Goal: Information Seeking & Learning: Learn about a topic

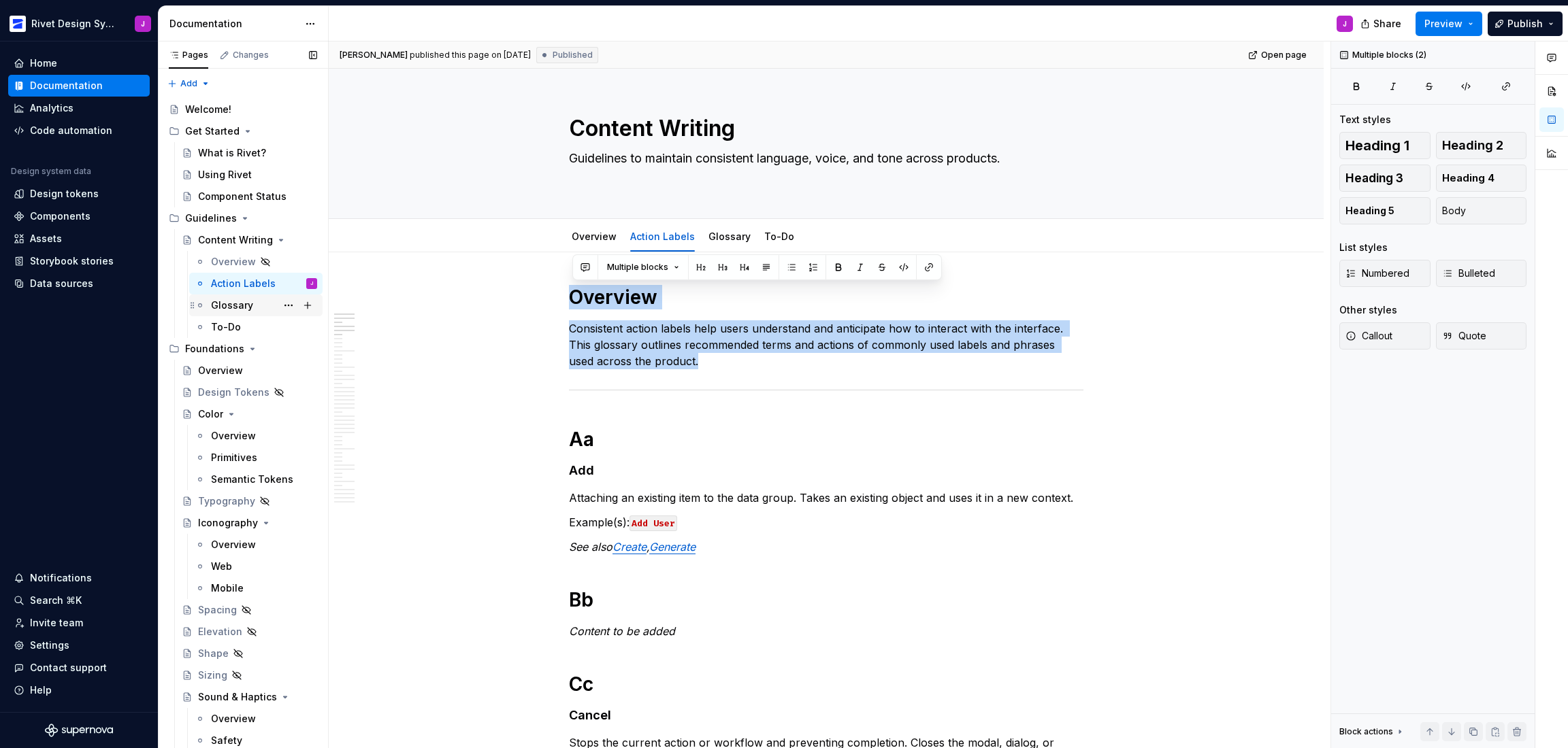
click at [246, 299] on div "Glossary" at bounding box center [231, 306] width 42 height 14
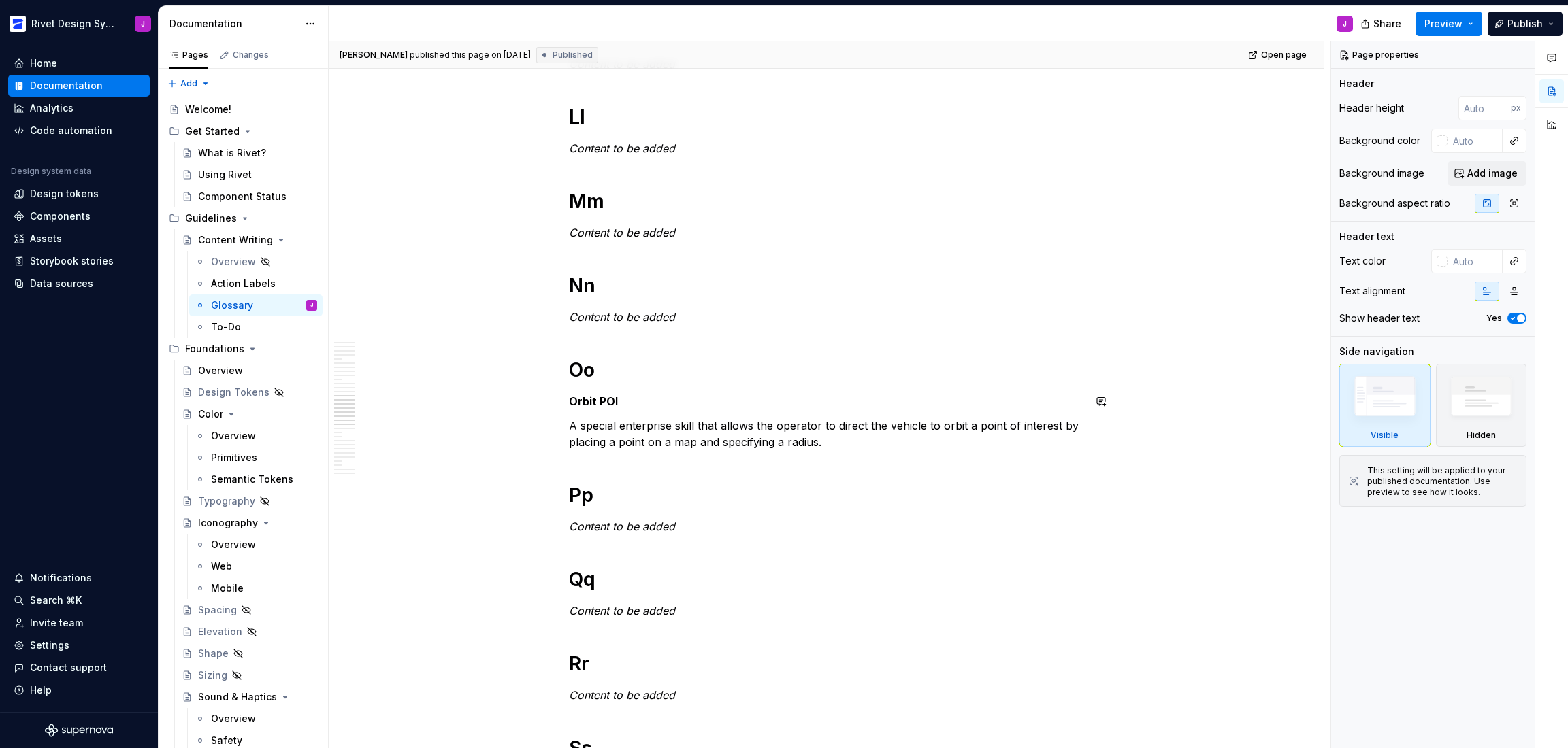
scroll to position [1392, 0]
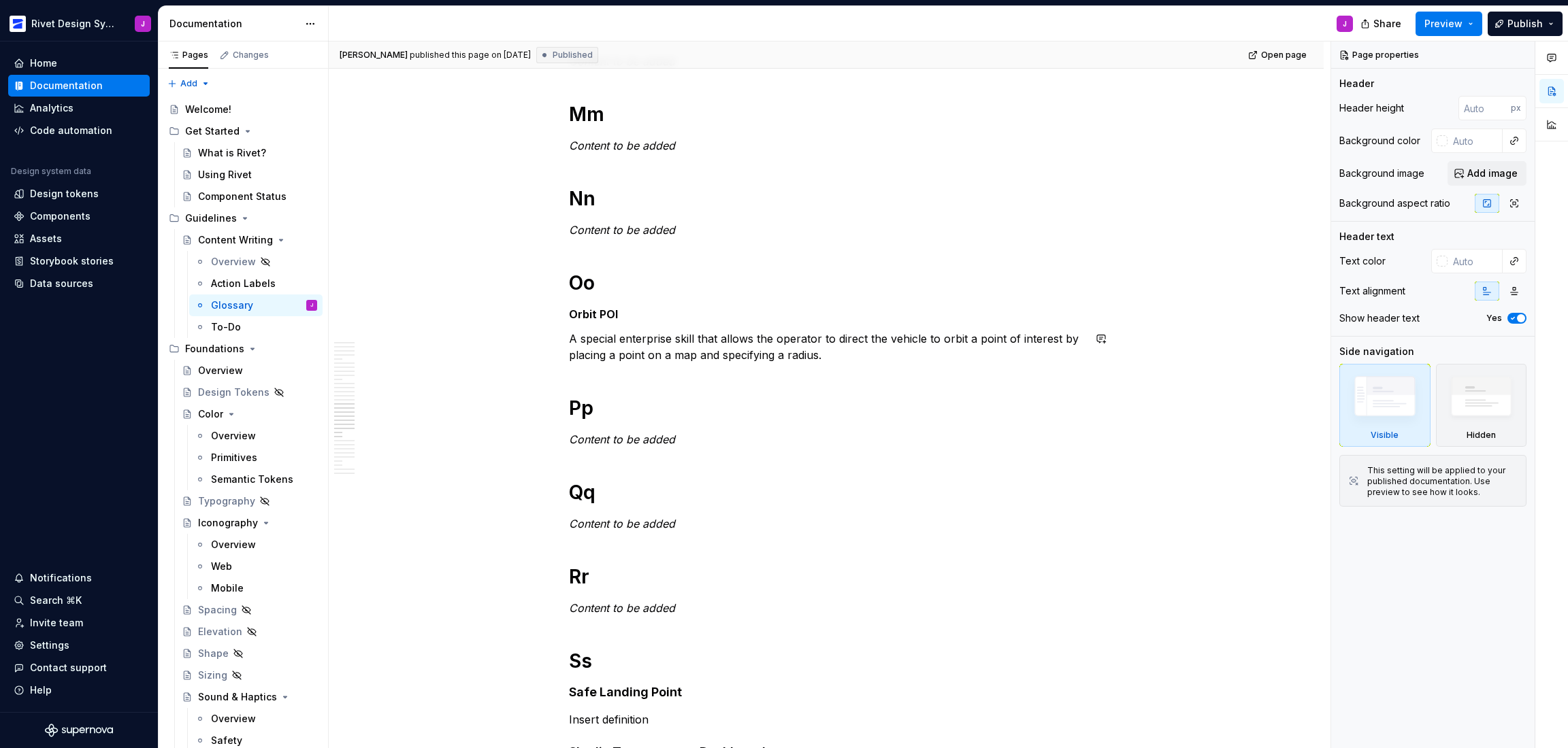
click at [635, 329] on div "Overview Aa Content to be added Bb Content to be added Cc Connect Fusion Skydio…" at bounding box center [826, 233] width 514 height 2679
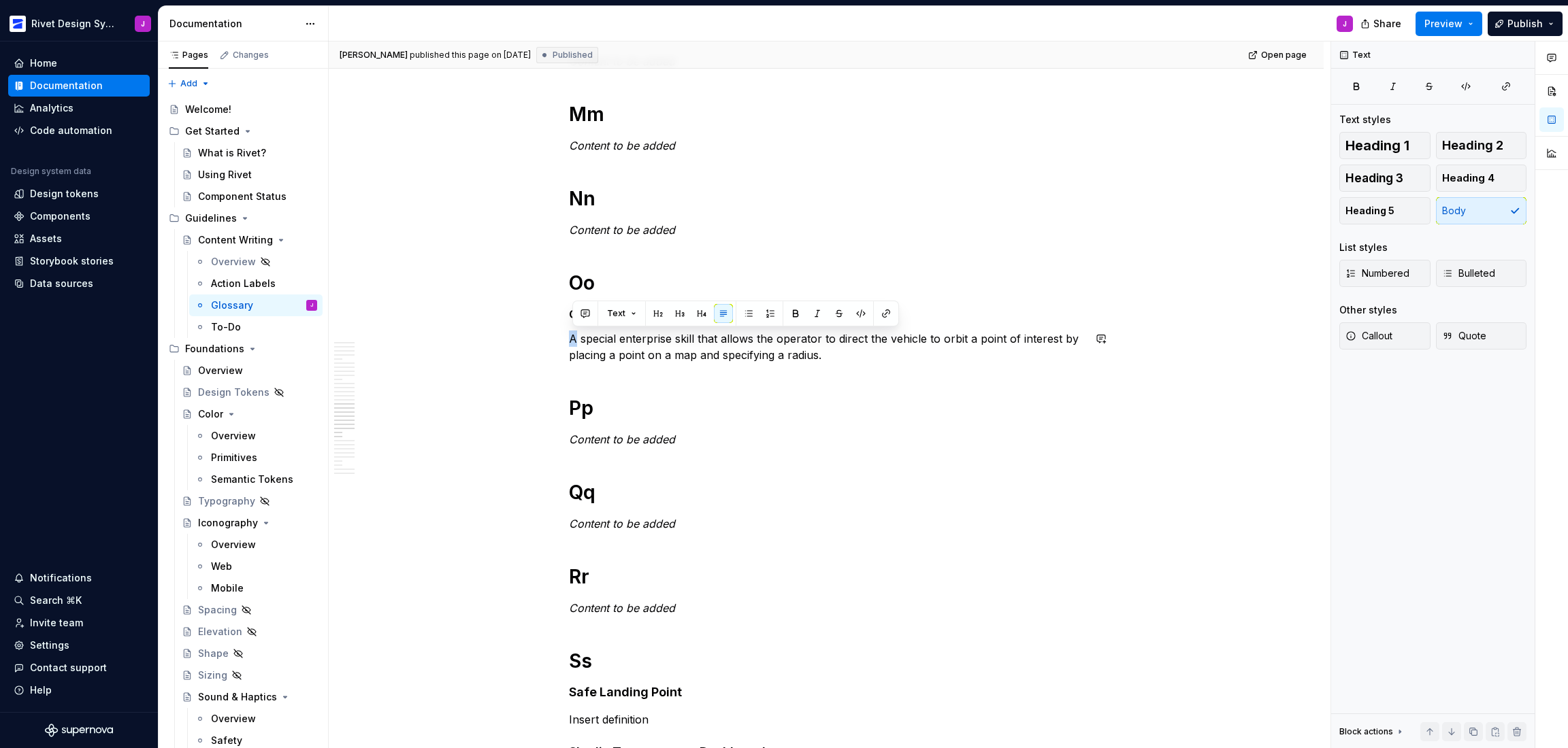
click at [635, 329] on div "Overview Aa Content to be added Bb Content to be added Cc Connect Fusion Skydio…" at bounding box center [826, 233] width 514 height 2679
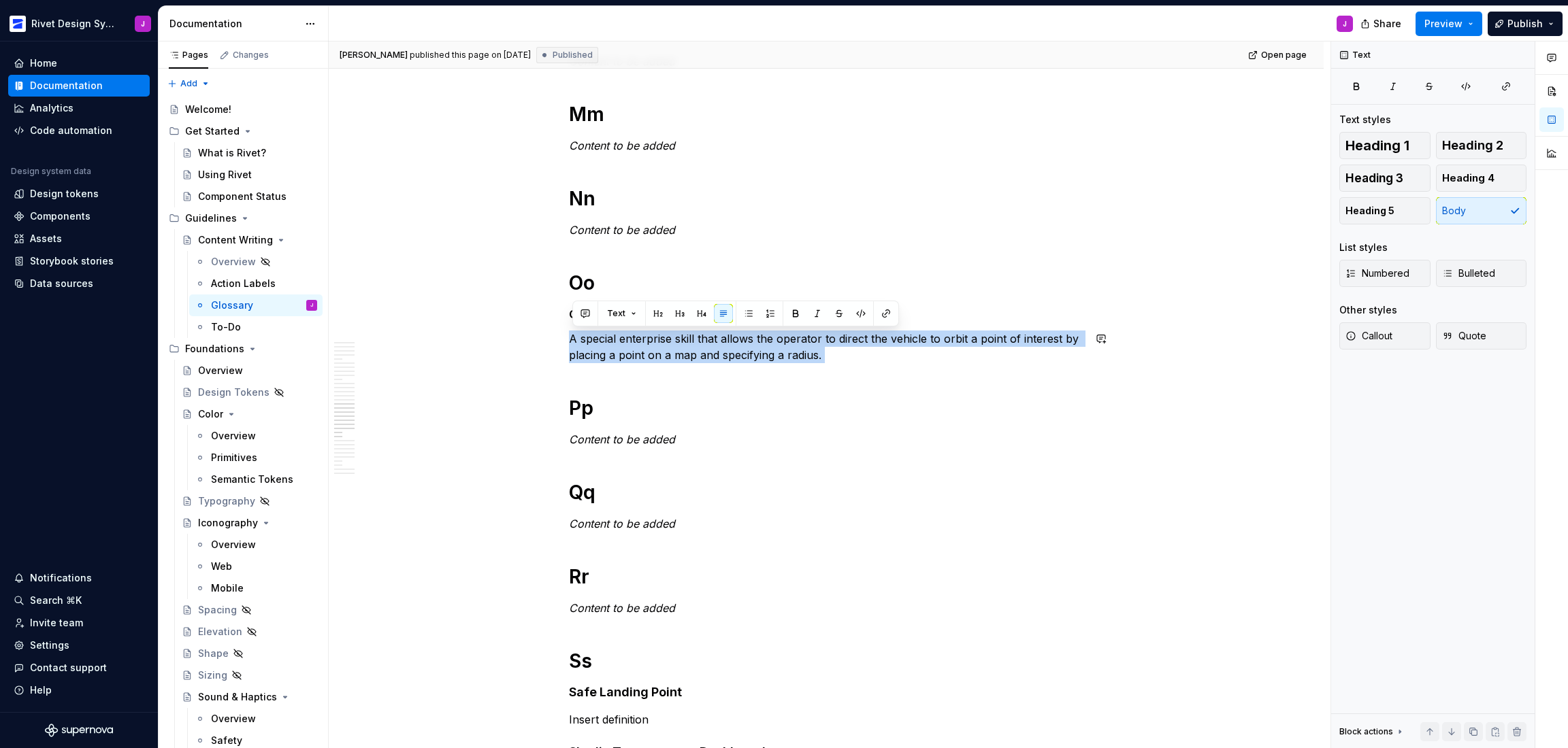
click at [635, 329] on div "Overview Aa Content to be added Bb Content to be added Cc Connect Fusion Skydio…" at bounding box center [826, 233] width 514 height 2679
copy p "A special enterprise skill that allows the operator to direct the vehicle to or…"
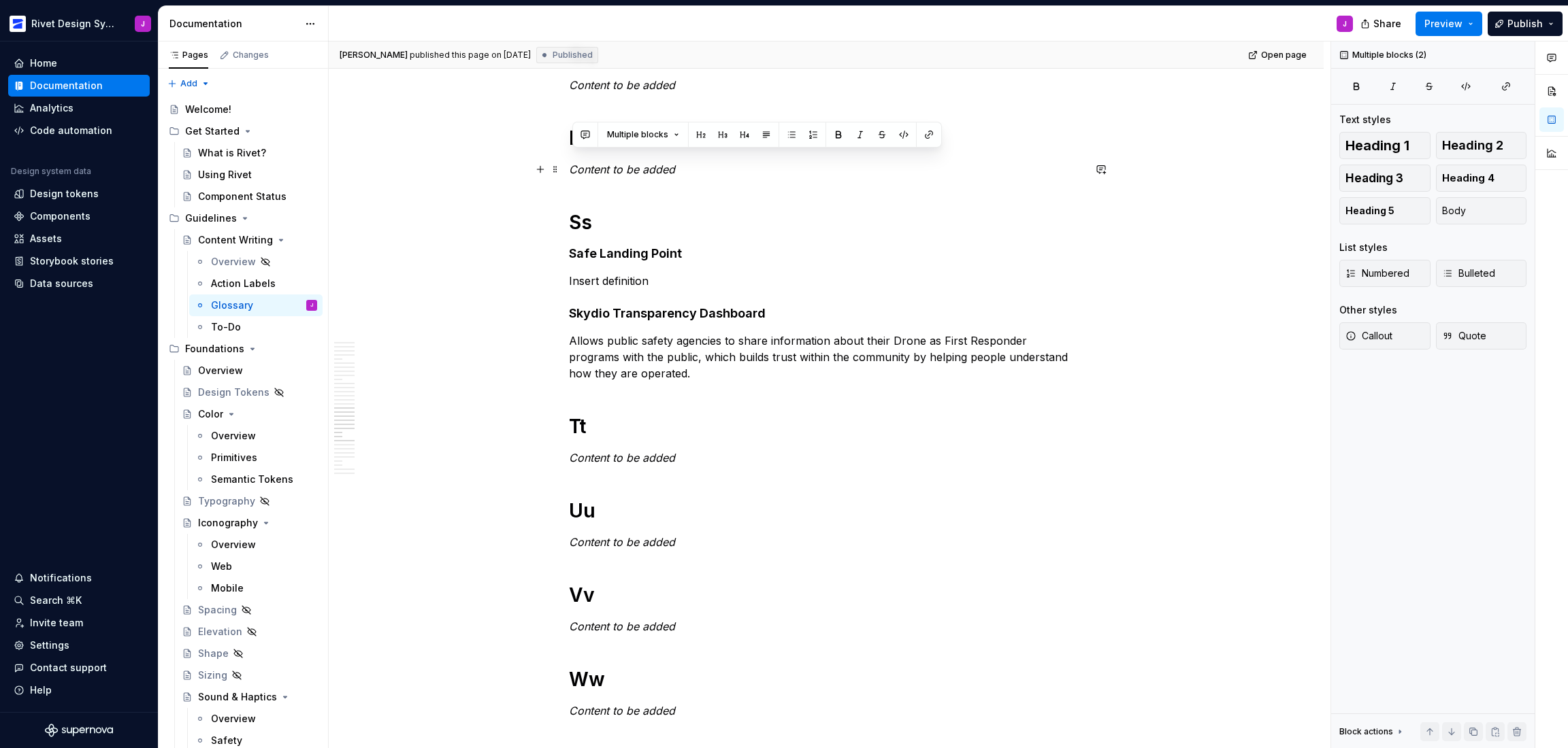
scroll to position [1854, 0]
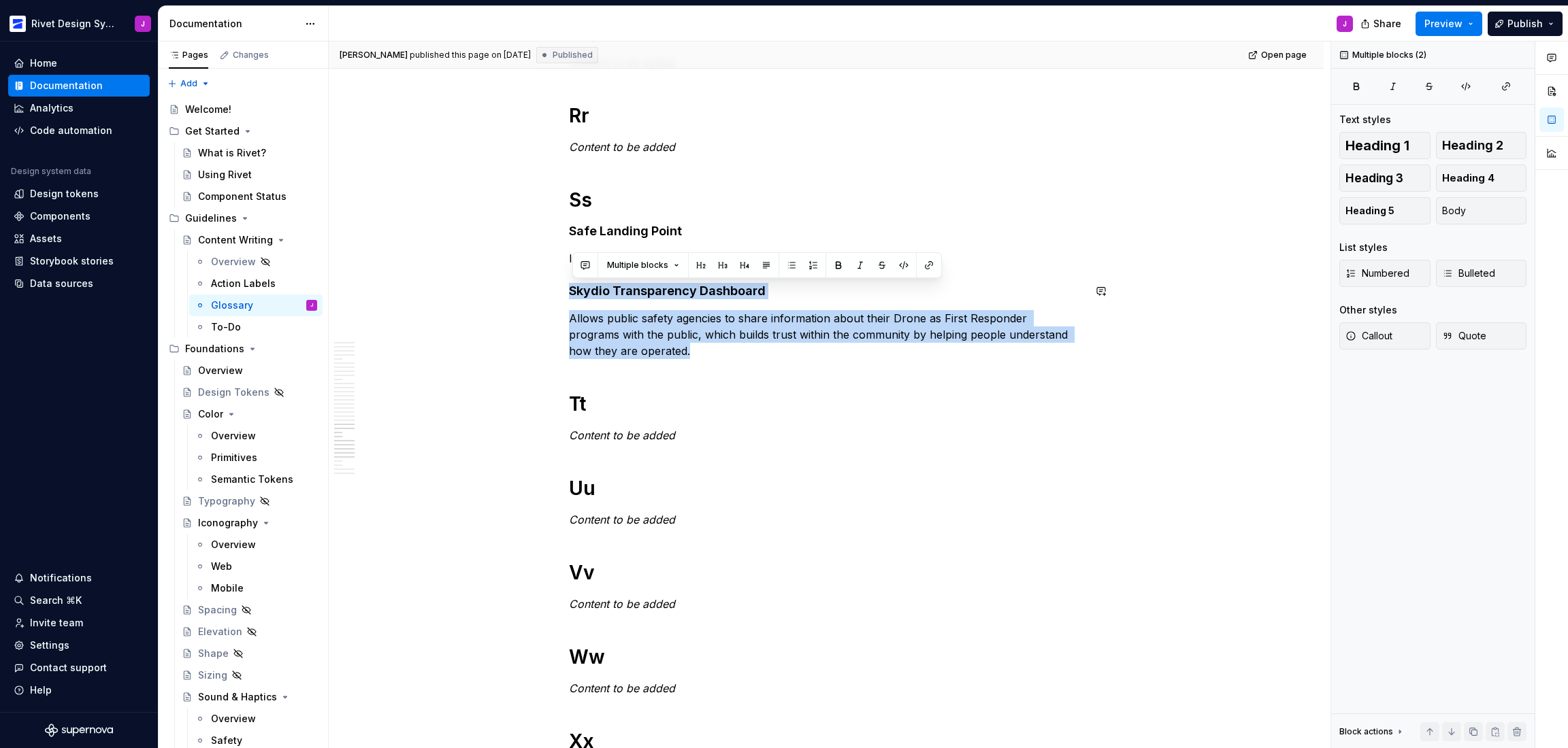
drag, startPoint x: 654, startPoint y: 340, endPoint x: 552, endPoint y: 282, distance: 117.3
copy div "Skydio Transparency Dashboard Allows public safety agencies to share informatio…"
click at [627, 345] on p "Allows public safety agencies to share information about their Drone as First R…" at bounding box center [826, 334] width 514 height 49
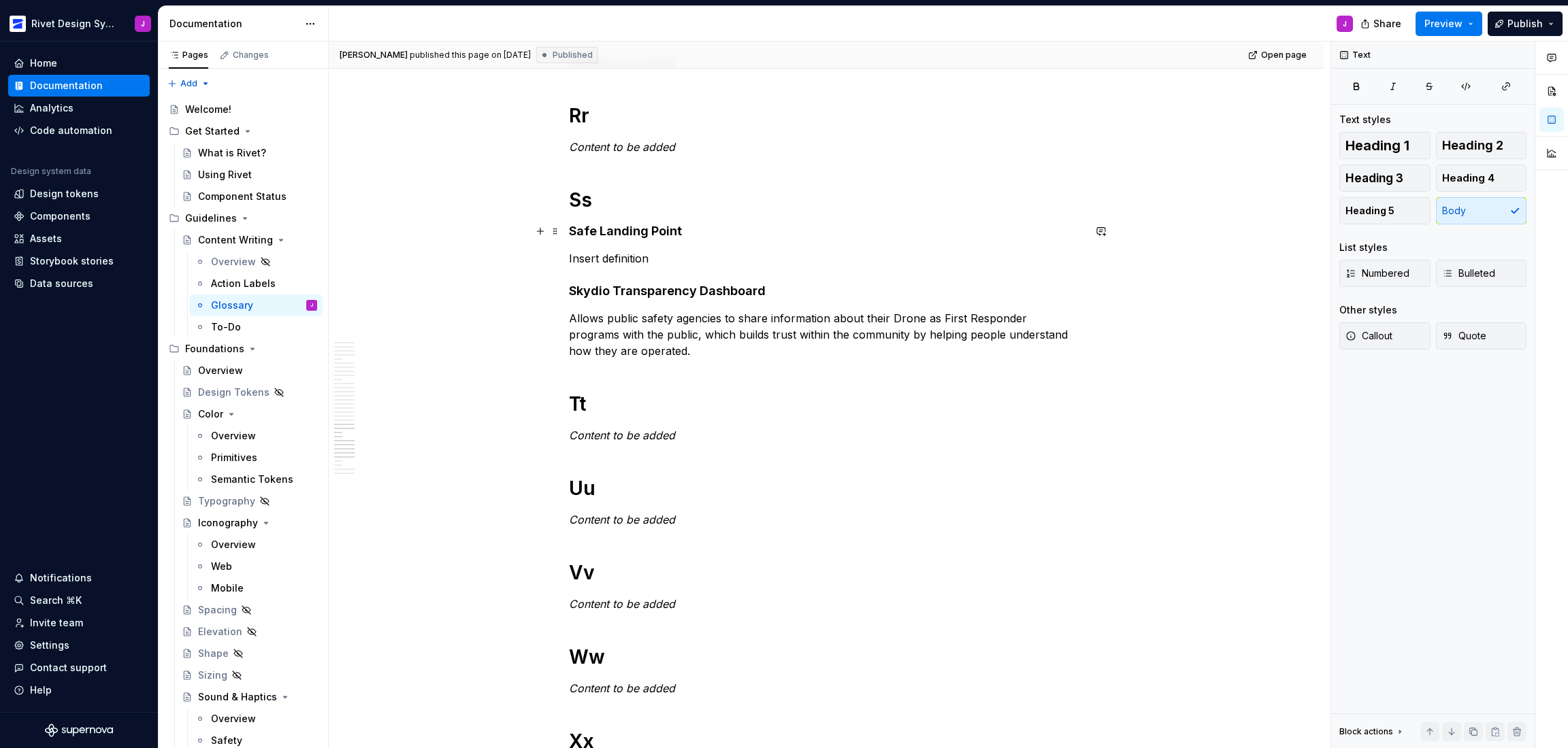
click at [580, 233] on h4 "Safe Landing Point" at bounding box center [826, 232] width 514 height 17
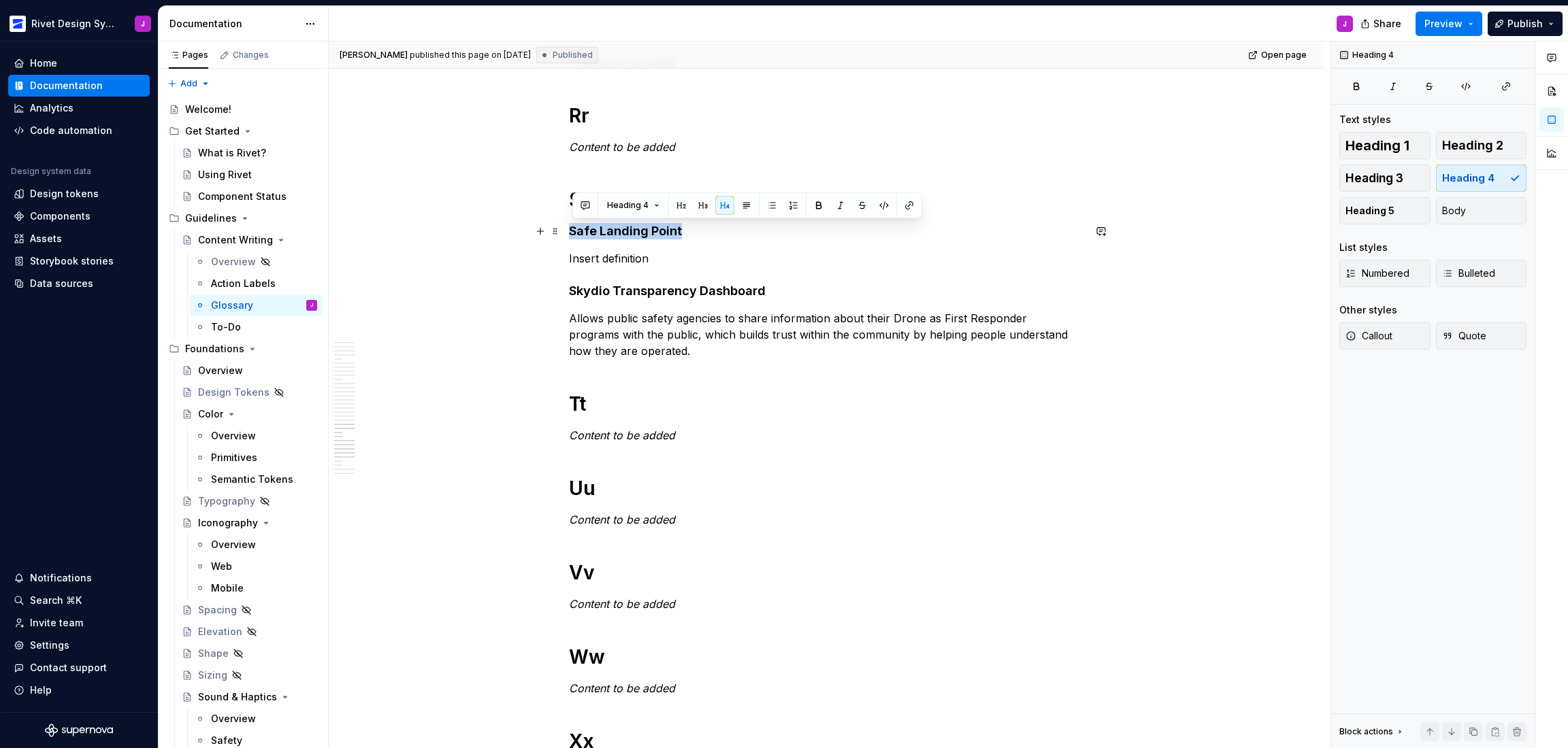
click at [580, 233] on h4 "Safe Landing Point" at bounding box center [826, 232] width 514 height 17
copy h4 "Safe Landing Point"
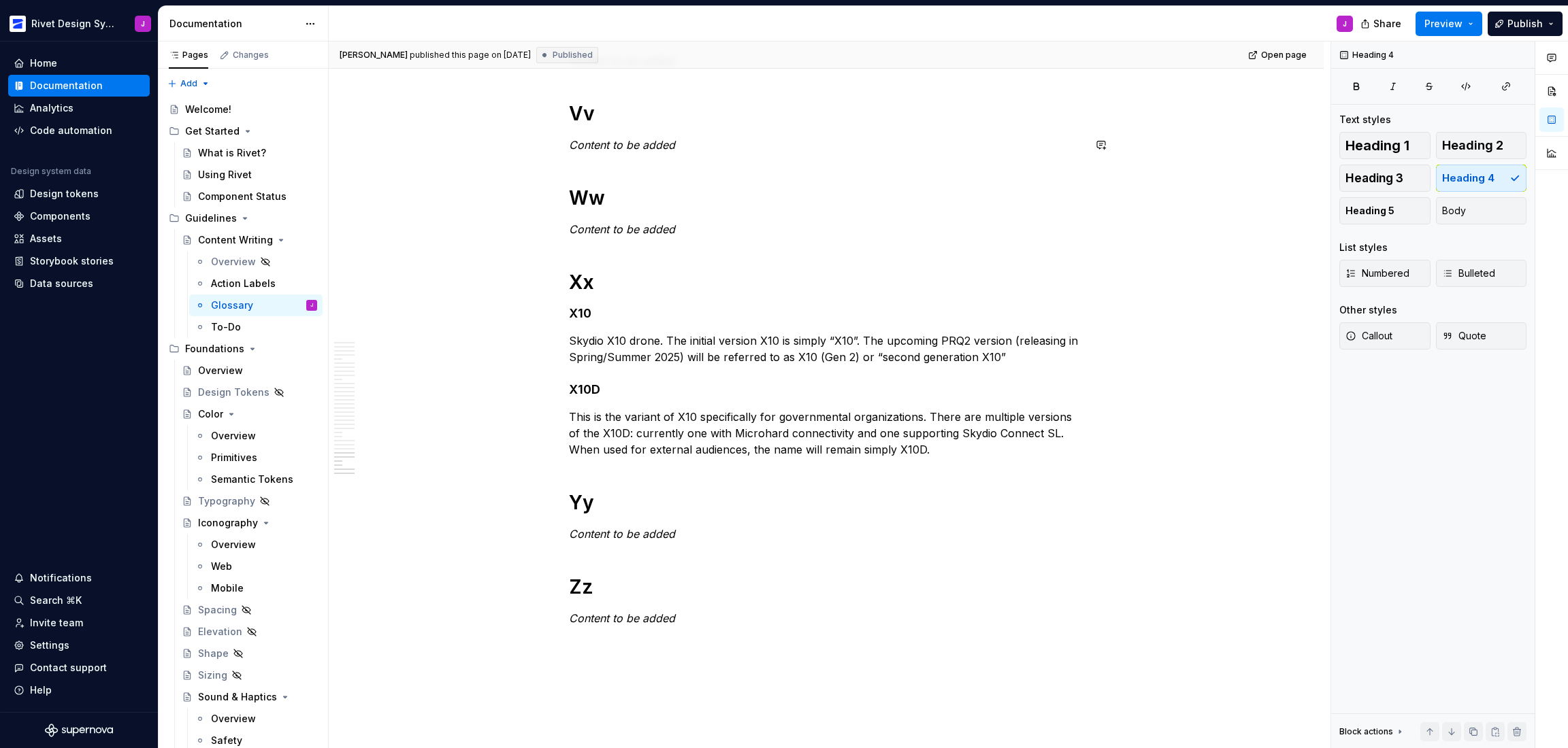
scroll to position [2403, 0]
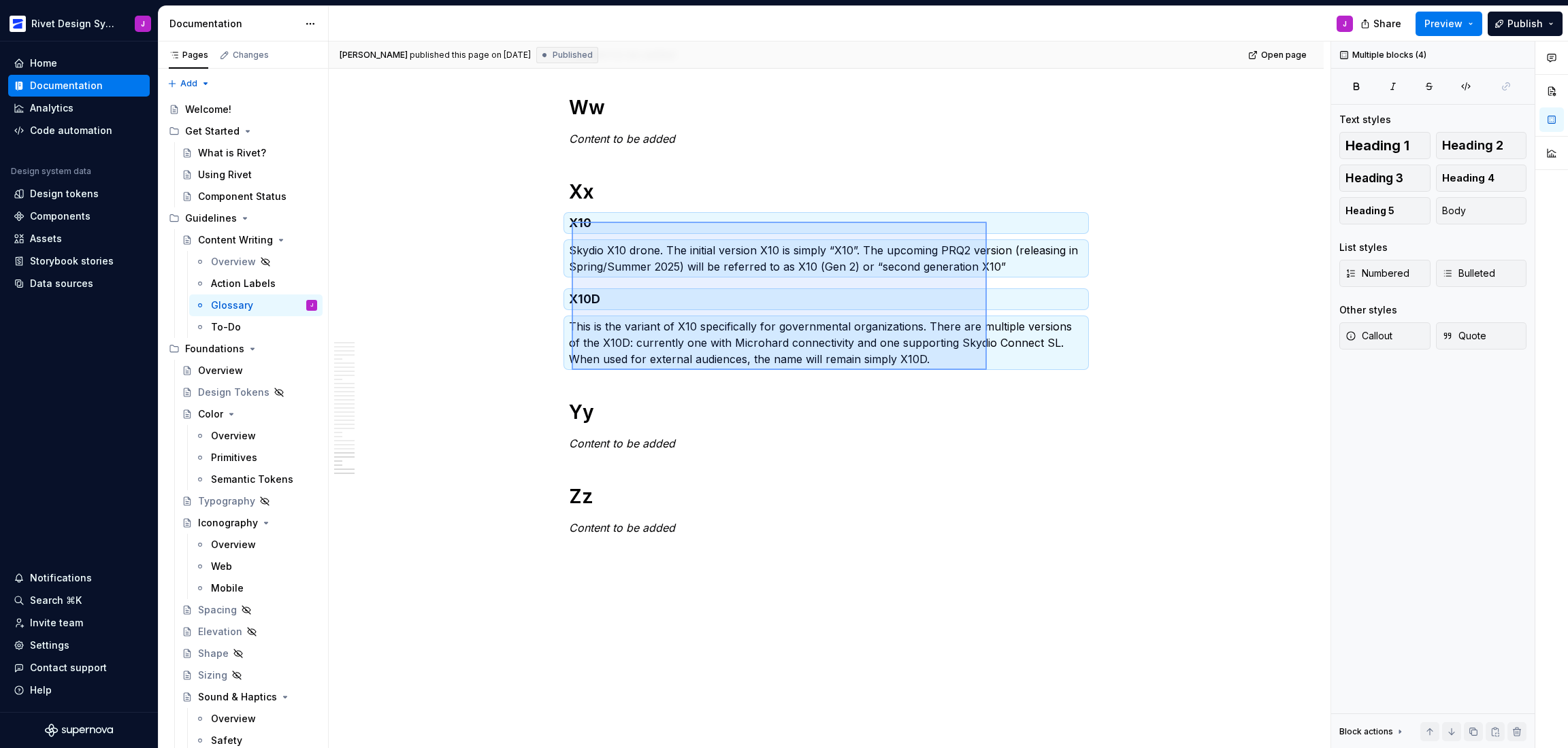
drag, startPoint x: 572, startPoint y: 222, endPoint x: 987, endPoint y: 370, distance: 440.6
click at [987, 370] on div "[PERSON_NAME] published this page on [DATE] Published Open page Content Writing…" at bounding box center [829, 396] width 1002 height 708
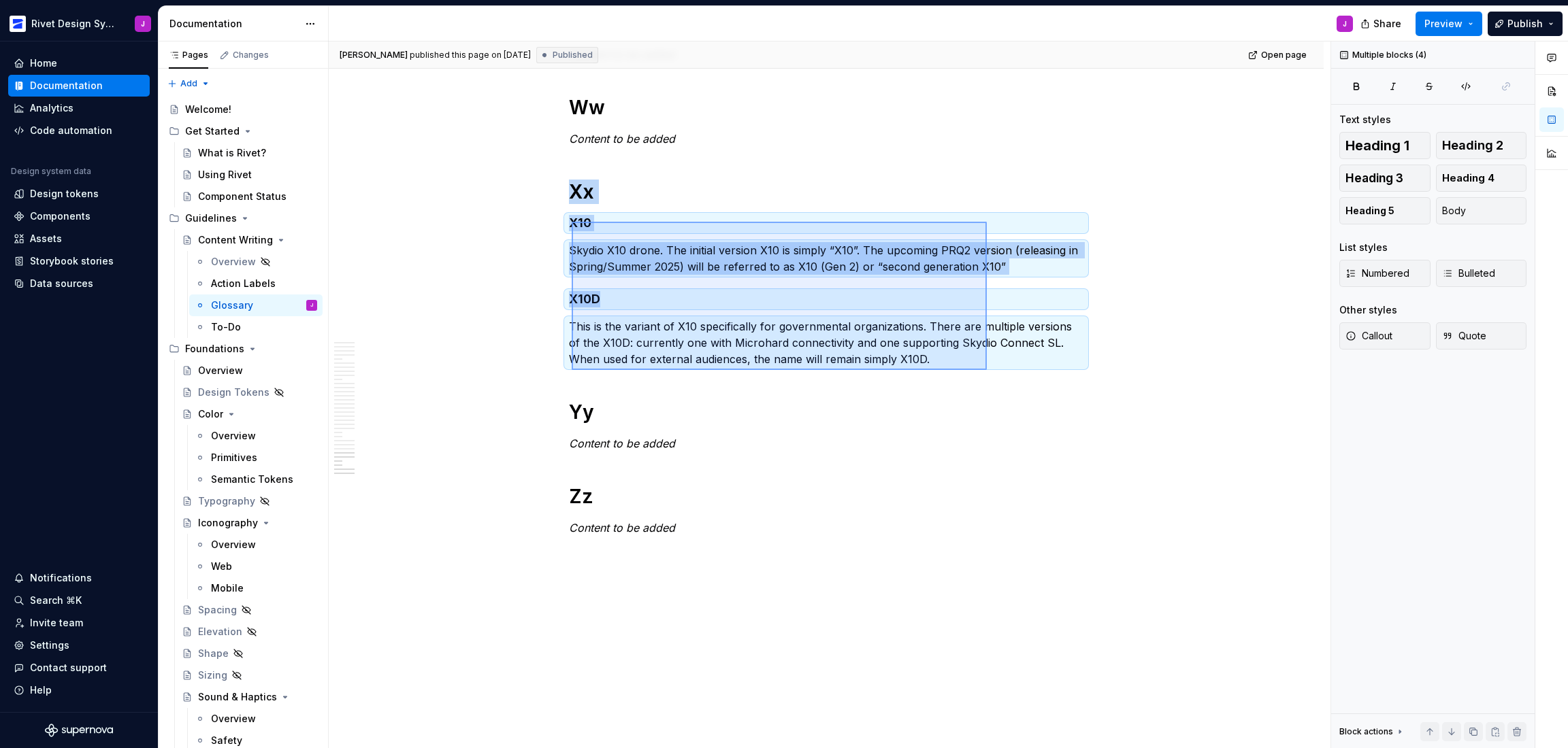
copy div "Xx X10 Skydio X10 drone. The initial version X10 is simply “X10”. The upcoming …"
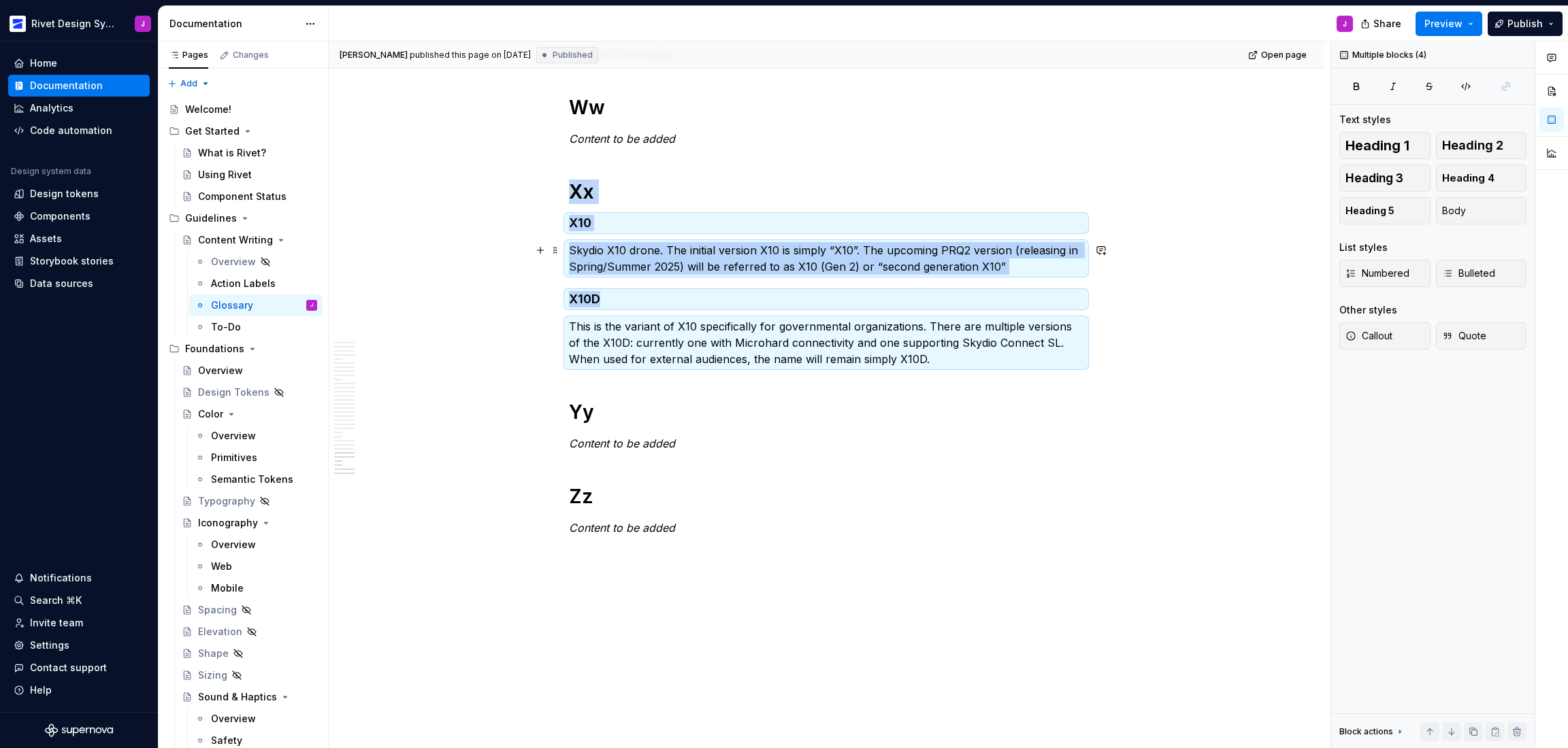
click at [658, 256] on p "Skydio X10 drone. The initial version X10 is simply “X10”. The upcoming PRQ2 ve…" at bounding box center [826, 258] width 514 height 33
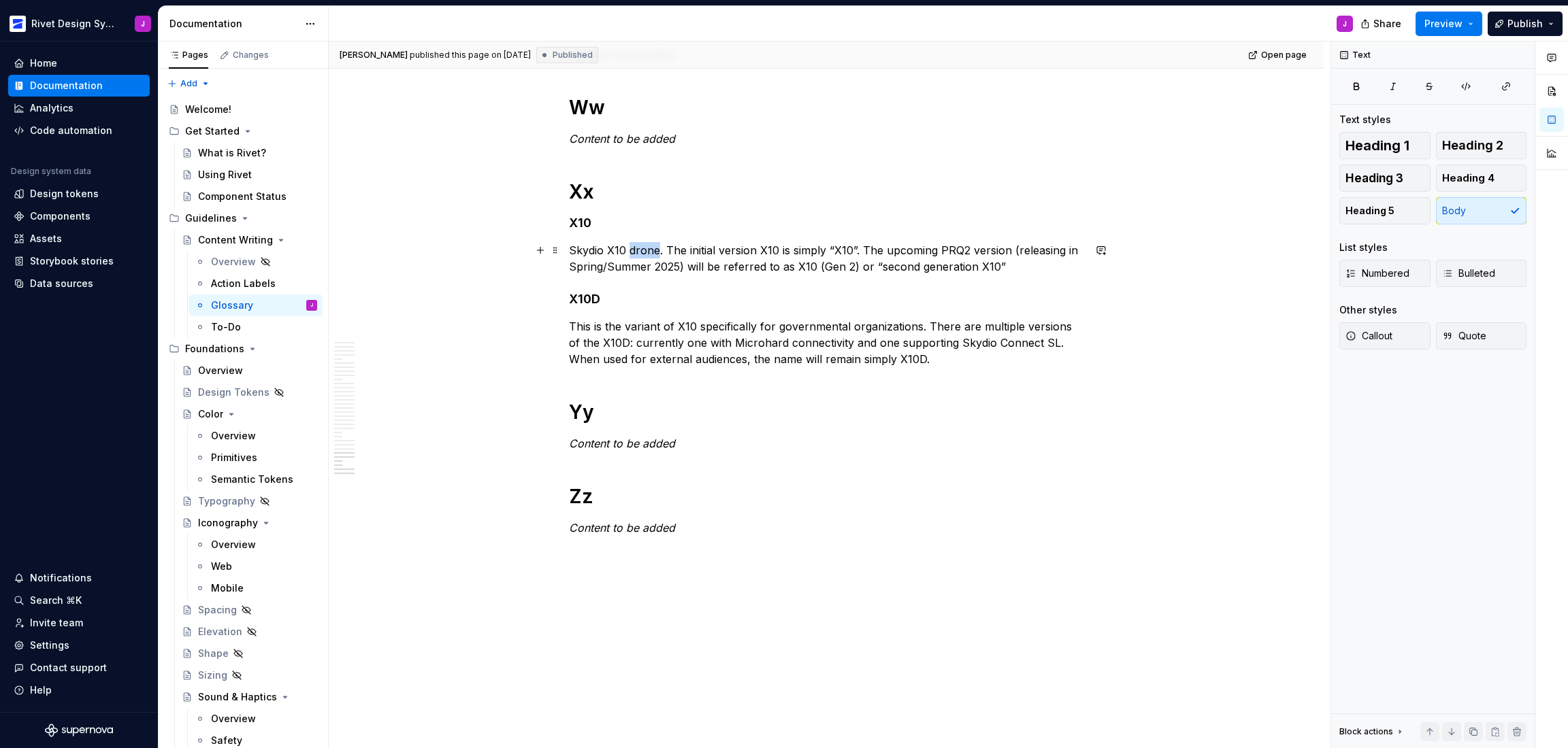
click at [658, 256] on p "Skydio X10 drone. The initial version X10 is simply “X10”. The upcoming PRQ2 ve…" at bounding box center [826, 258] width 514 height 33
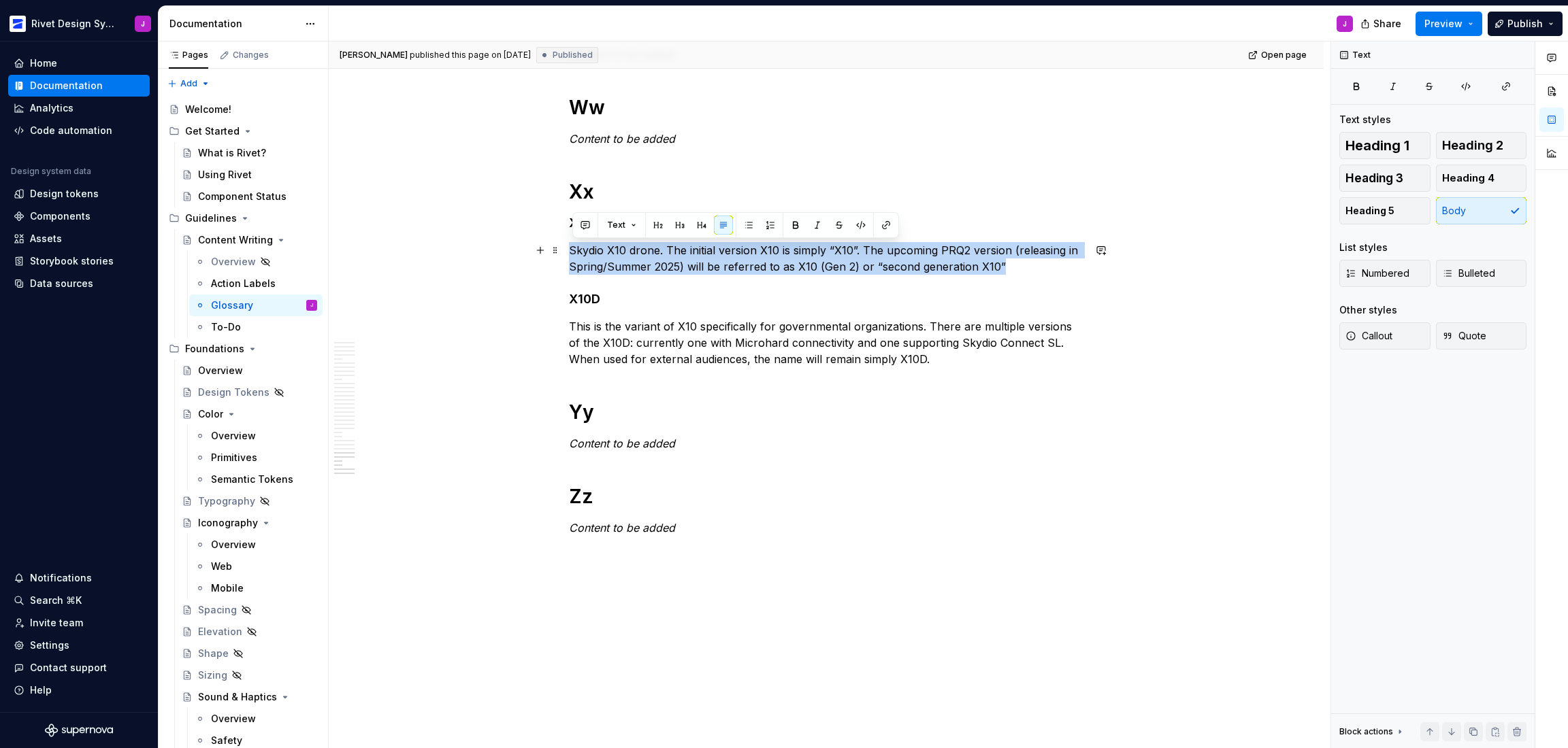
click at [658, 256] on p "Skydio X10 drone. The initial version X10 is simply “X10”. The upcoming PRQ2 ve…" at bounding box center [826, 258] width 514 height 33
copy p "Skydio X10 drone. The initial version X10 is simply “X10”. The upcoming PRQ2 ve…"
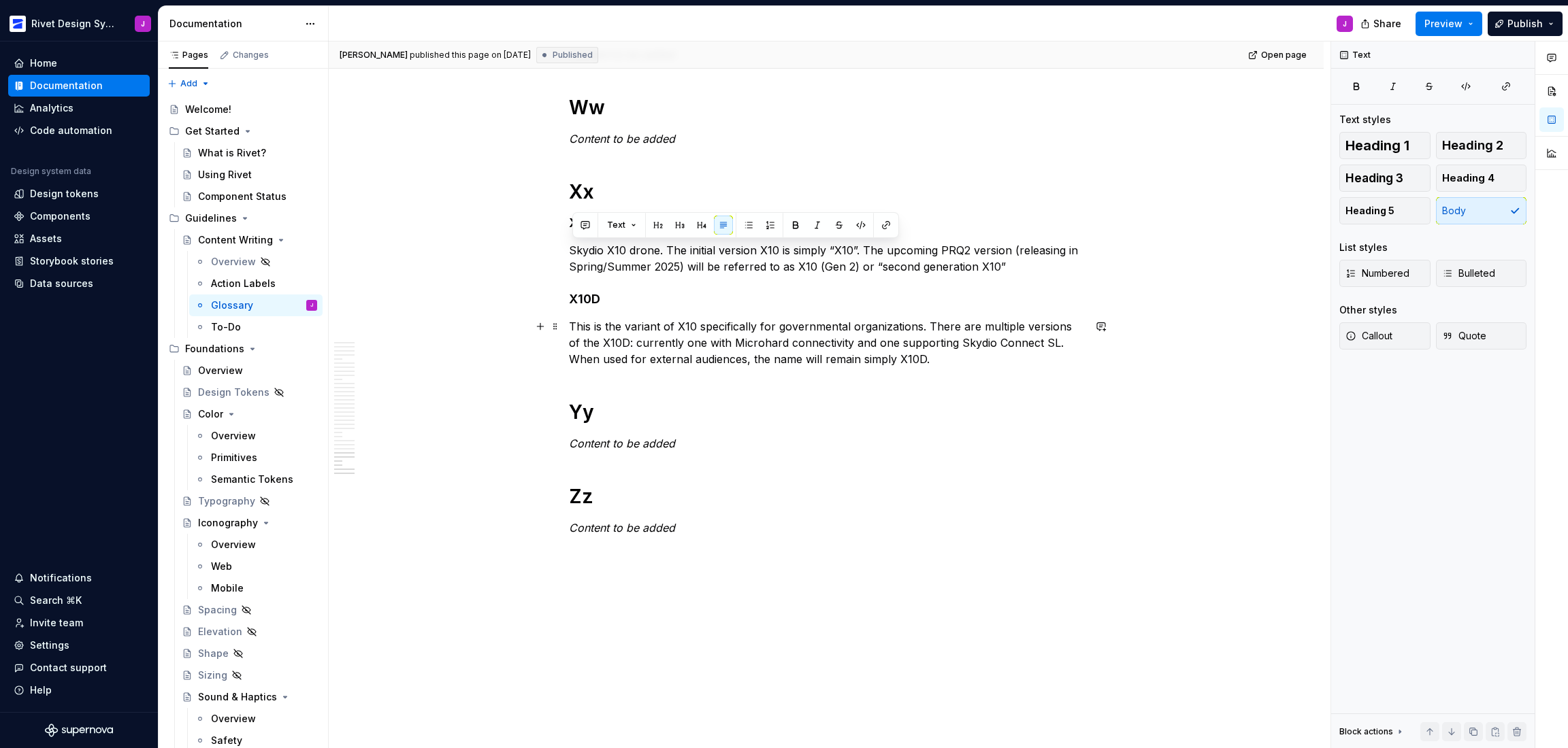
click at [606, 357] on p "This is the variant of X10 specifically for governmental organizations. There a…" at bounding box center [826, 343] width 514 height 49
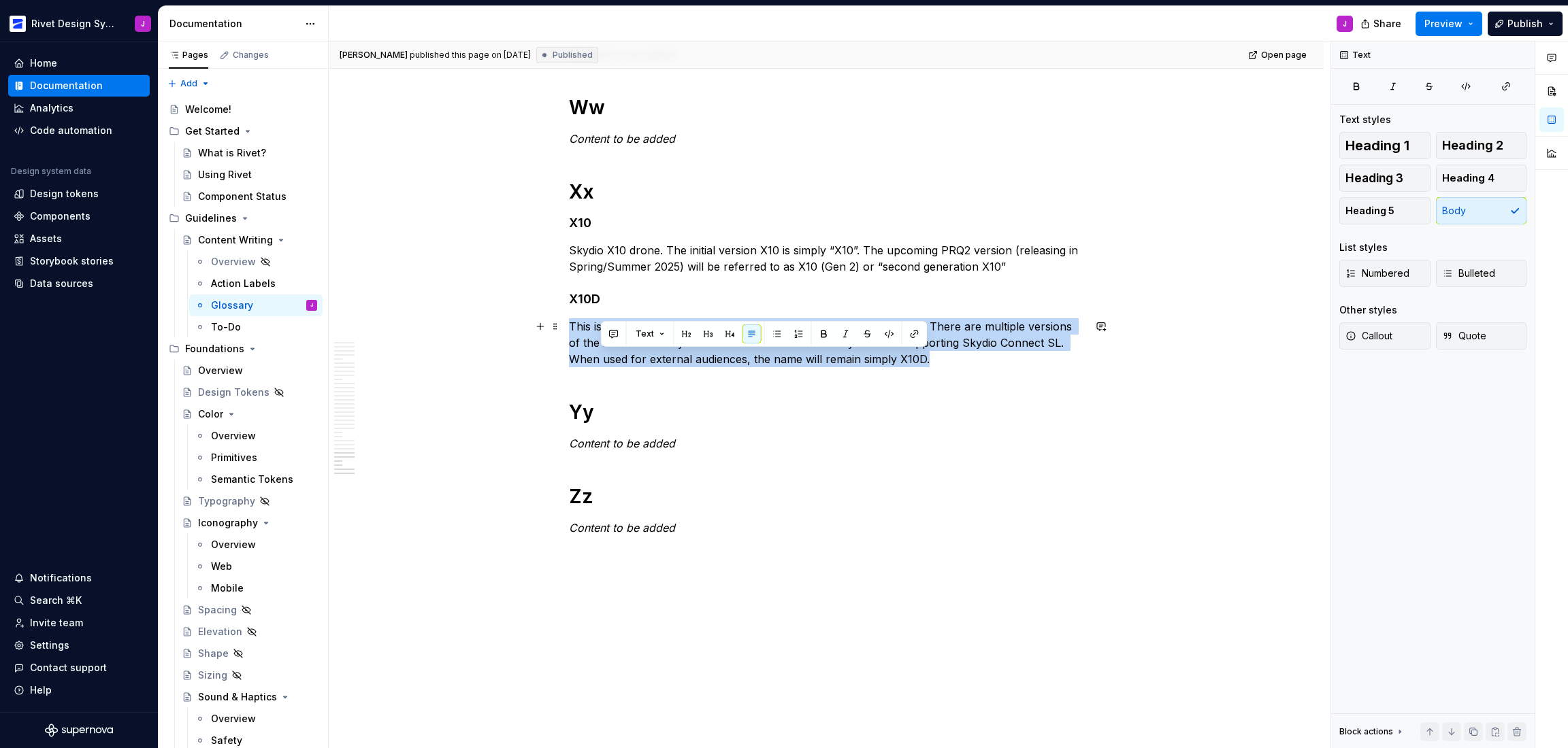
click at [606, 357] on p "This is the variant of X10 specifically for governmental organizations. There a…" at bounding box center [826, 343] width 514 height 49
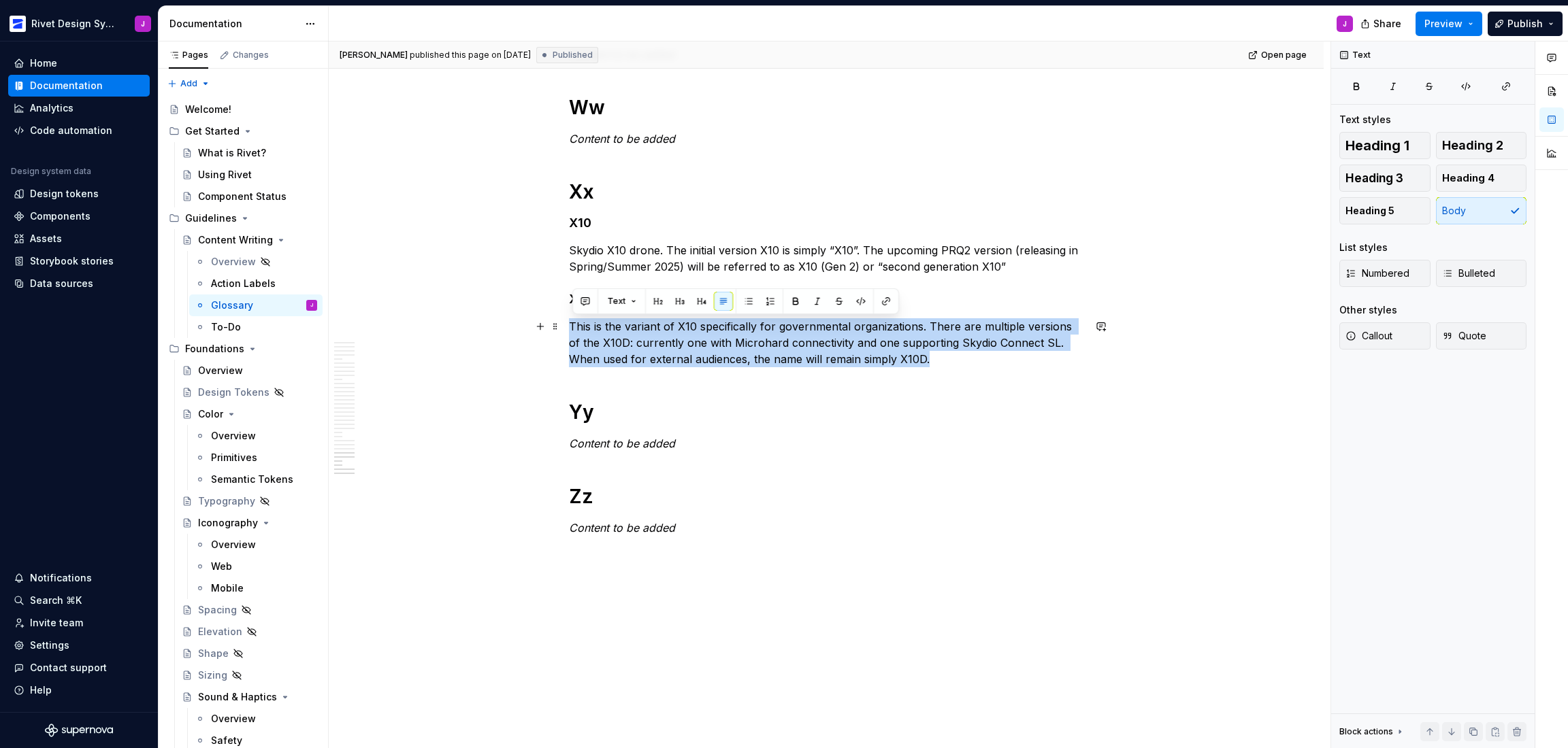
copy p "This is the variant of X10 specifically for governmental organizations. There a…"
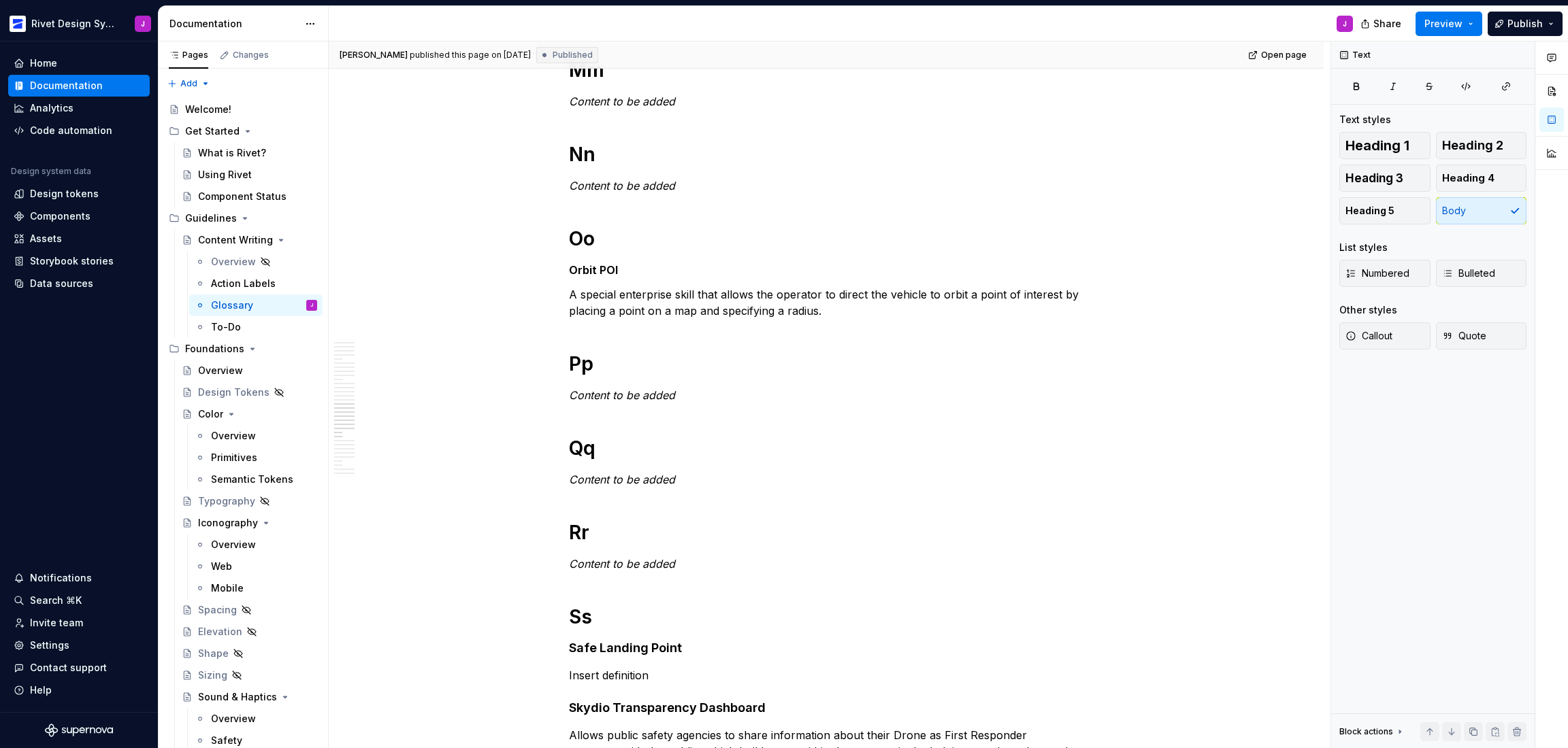
scroll to position [1317, 0]
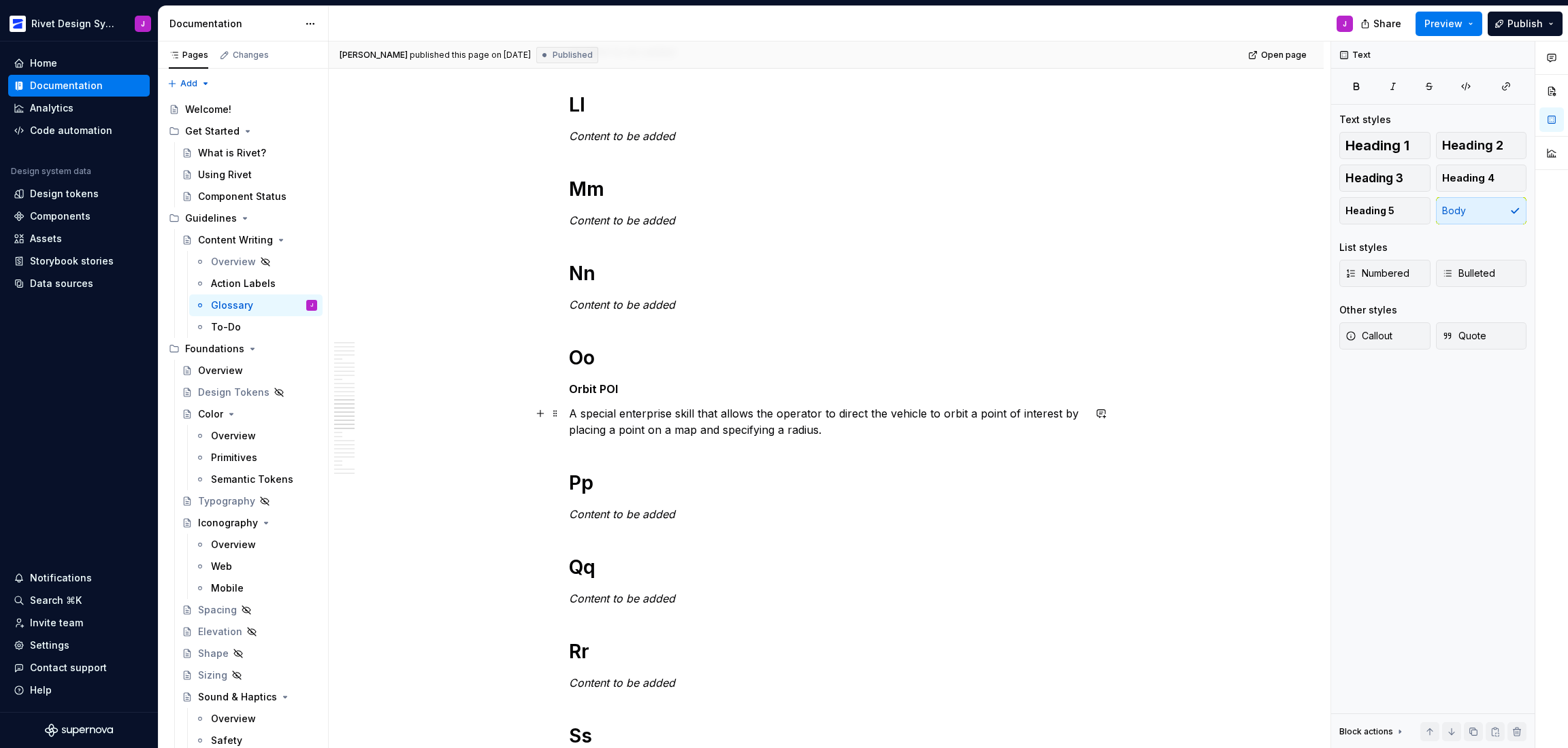
click at [692, 420] on p "A special enterprise skill that allows the operator to direct the vehicle to or…" at bounding box center [826, 421] width 514 height 33
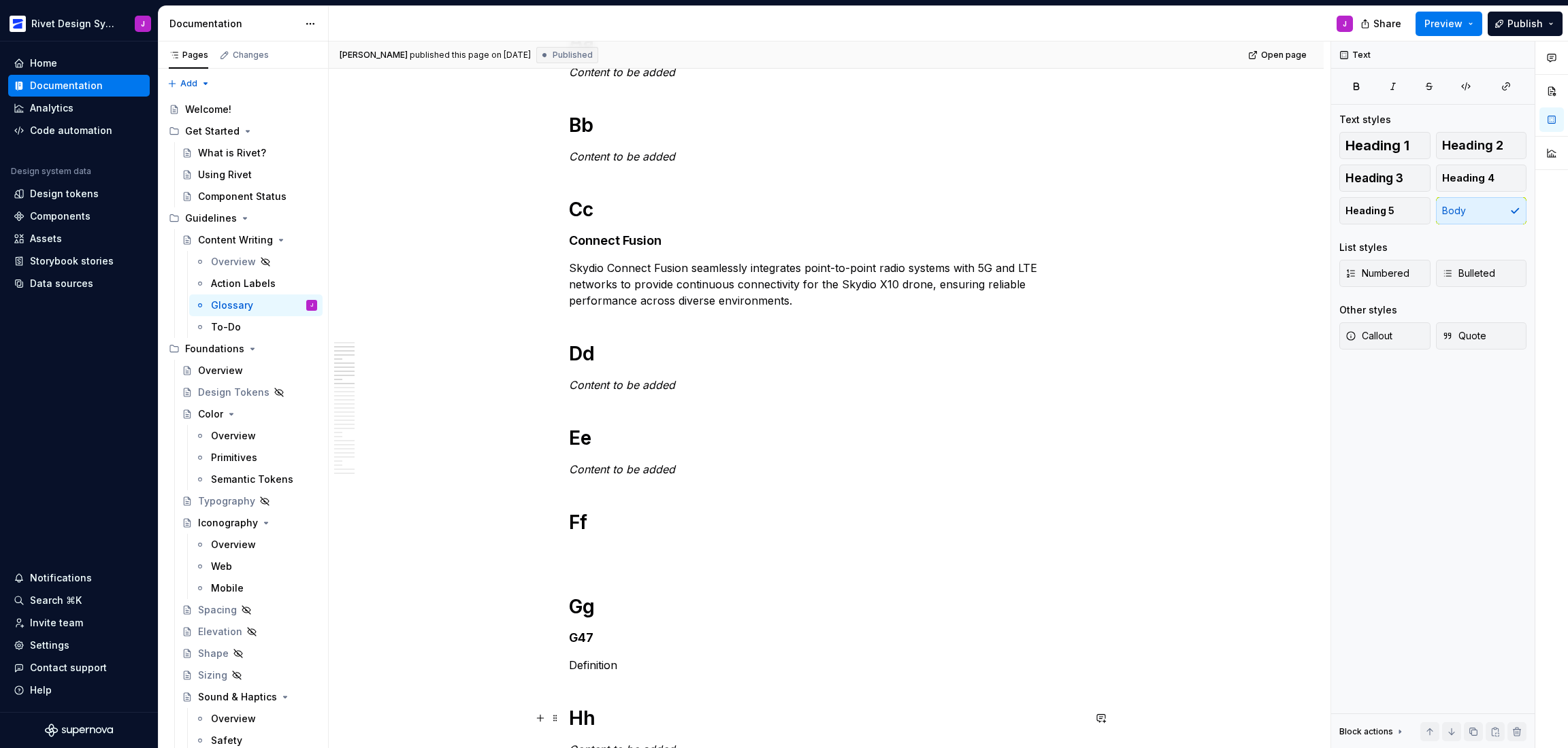
scroll to position [365, 0]
click at [684, 266] on p "Skydio Connect Fusion seamlessly integrates point-to-point radio systems with 5…" at bounding box center [826, 285] width 514 height 49
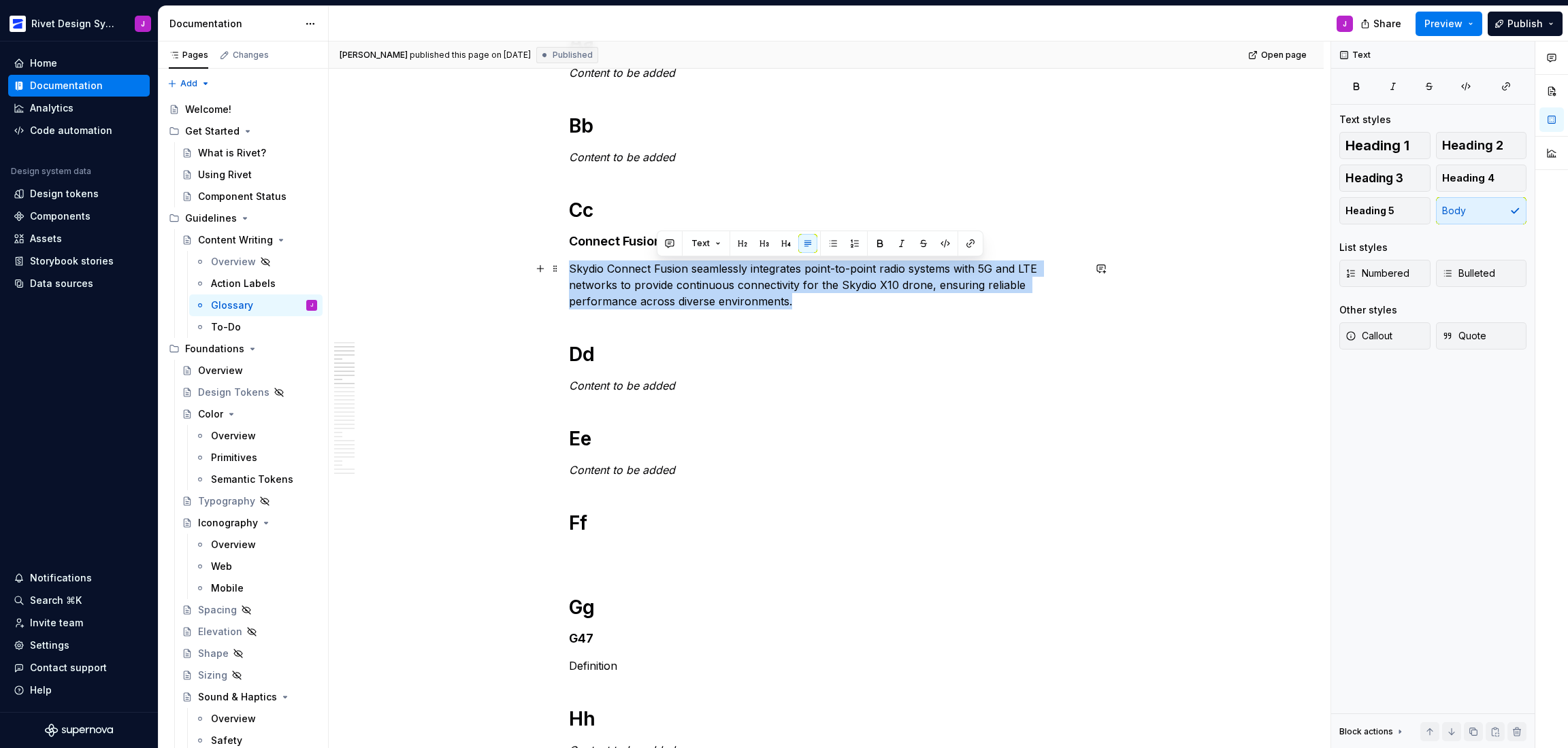
click at [684, 266] on p "Skydio Connect Fusion seamlessly integrates point-to-point radio systems with 5…" at bounding box center [826, 285] width 514 height 49
copy p "Skydio Connect Fusion seamlessly integrates point-to-point radio systems with 5…"
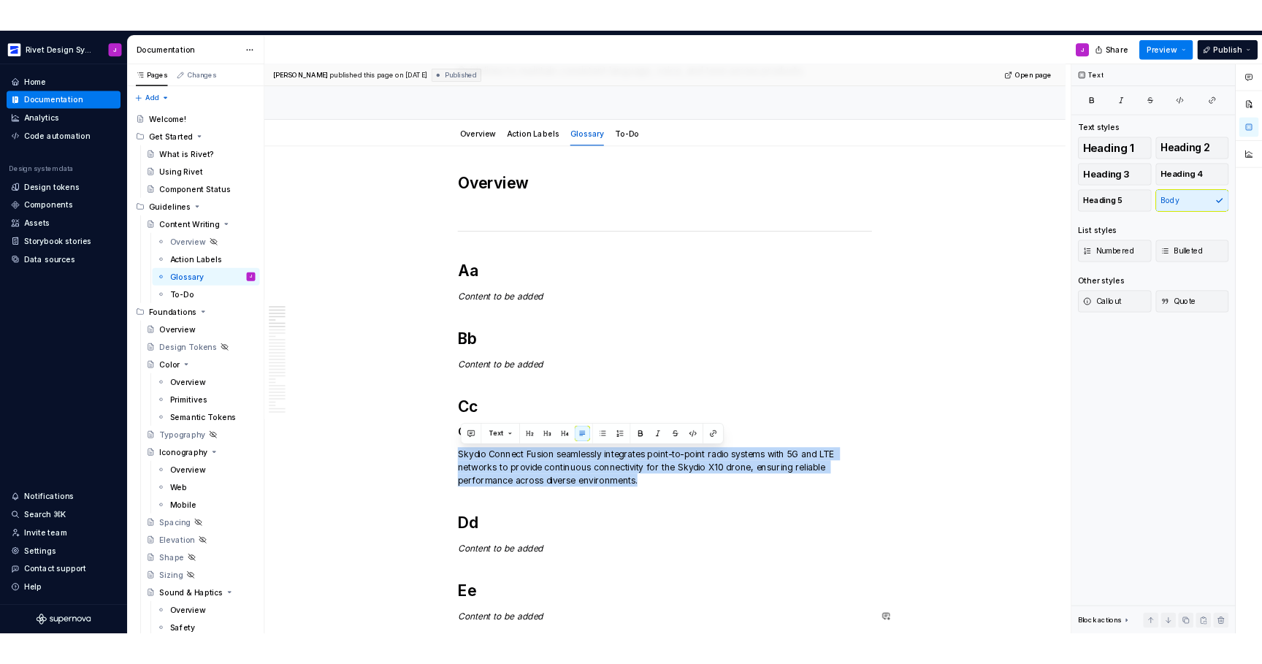
scroll to position [114, 0]
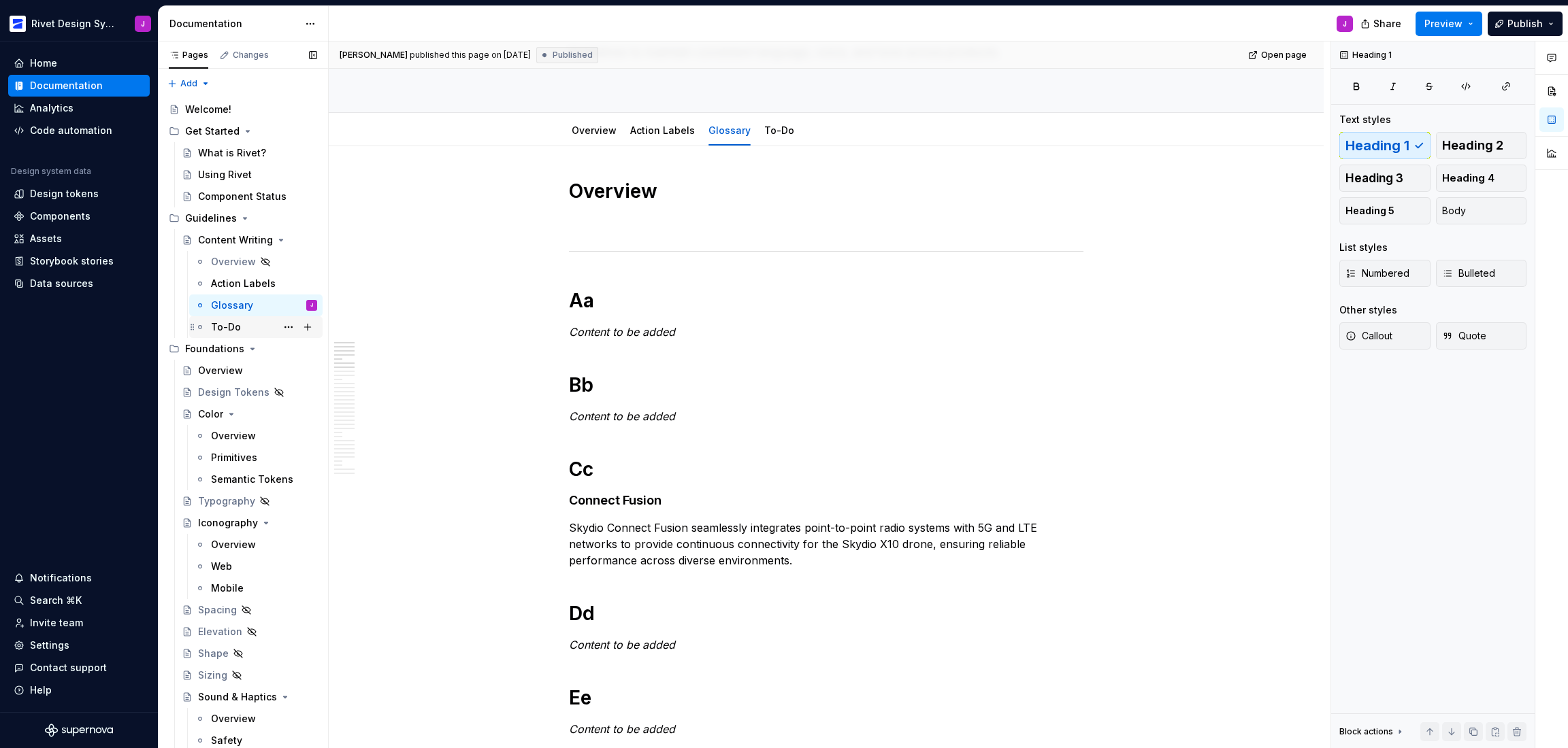
click at [251, 328] on div "To-Do" at bounding box center [264, 327] width 106 height 19
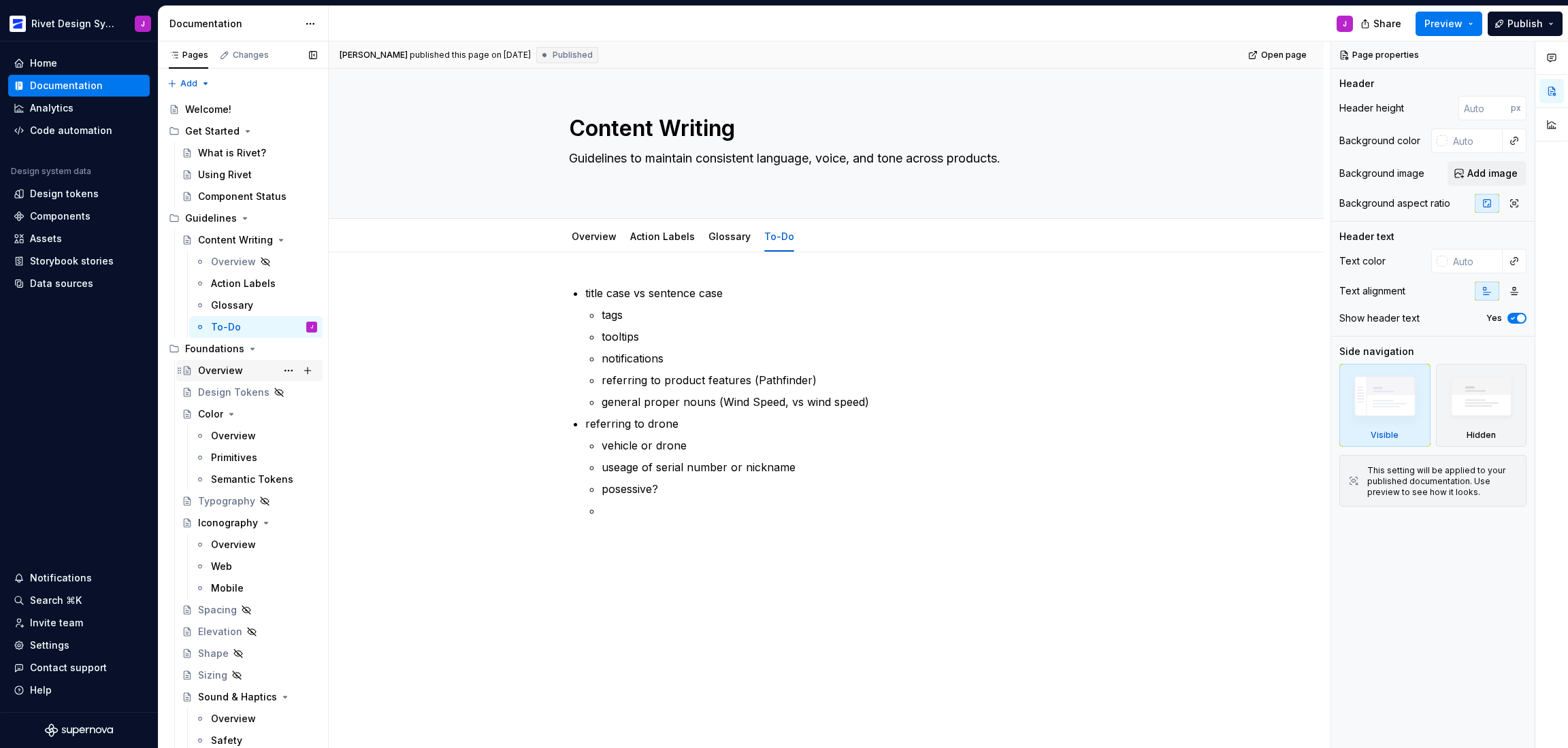
click at [252, 366] on div "Overview" at bounding box center [258, 371] width 119 height 19
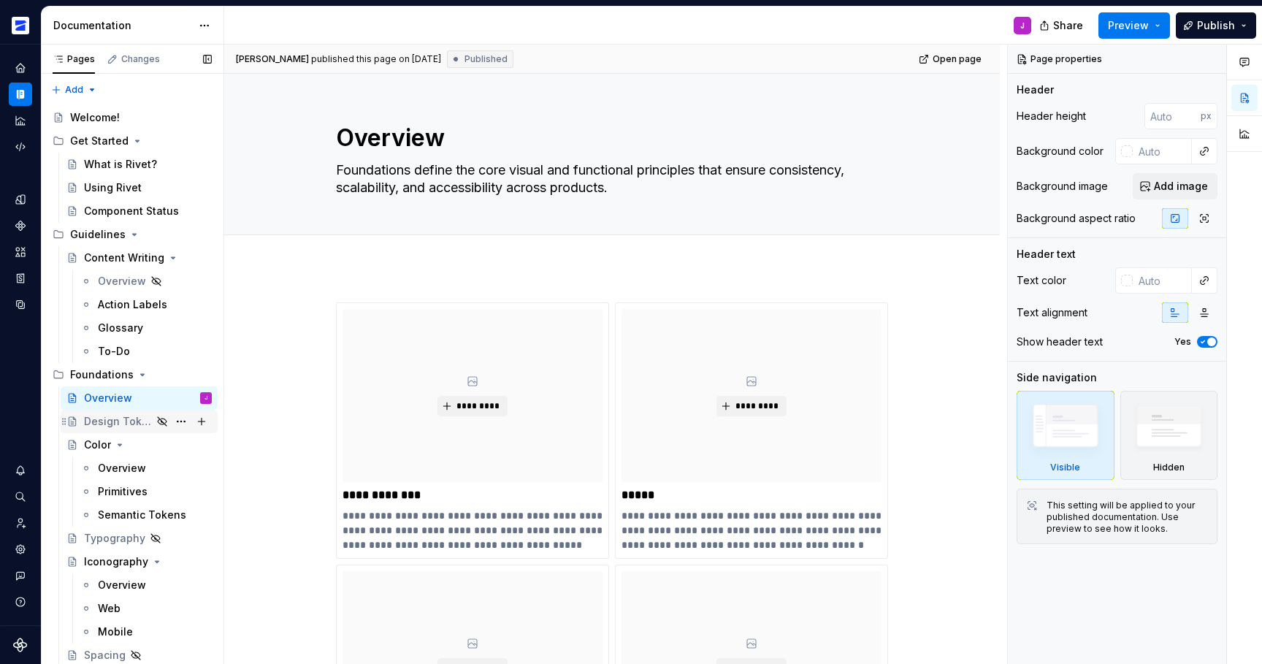
click at [108, 427] on div "Design Tokens" at bounding box center [118, 421] width 68 height 15
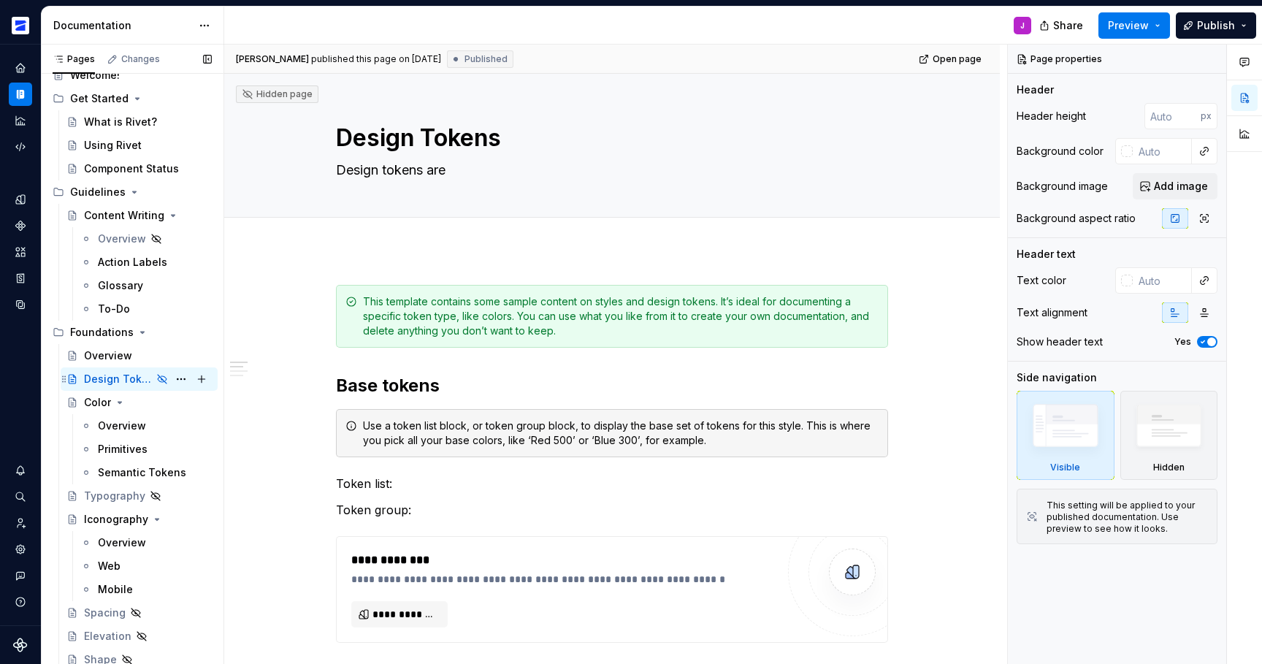
scroll to position [94, 0]
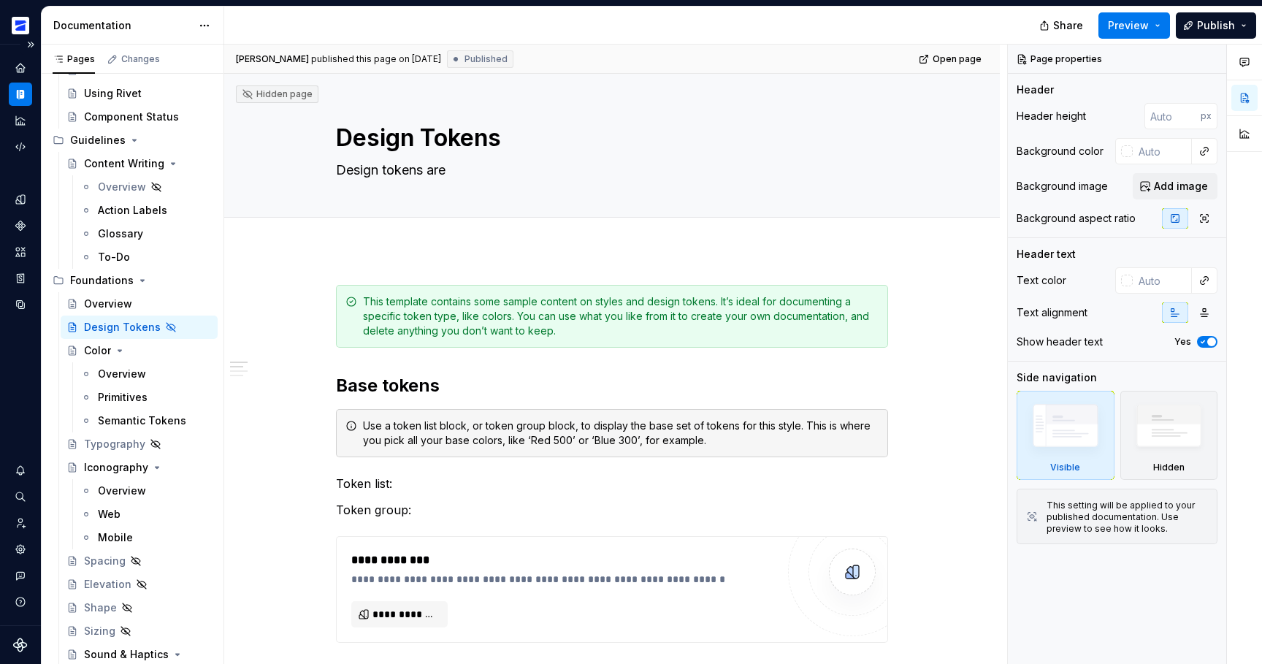
type textarea "*"
